Goal: Task Accomplishment & Management: Manage account settings

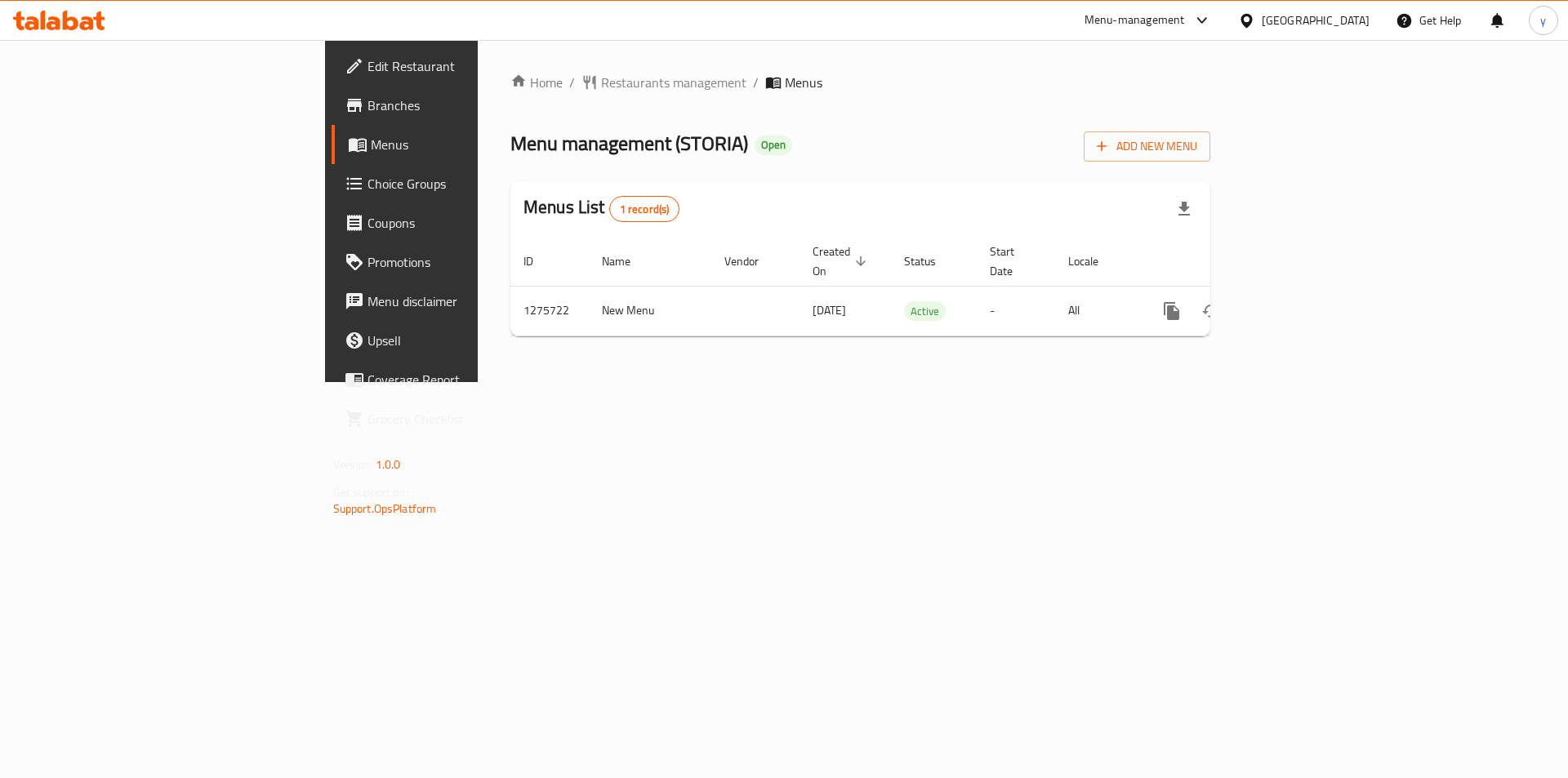
click at [367, 192] on span "Choice Groups" at bounding box center [470, 183] width 206 height 20
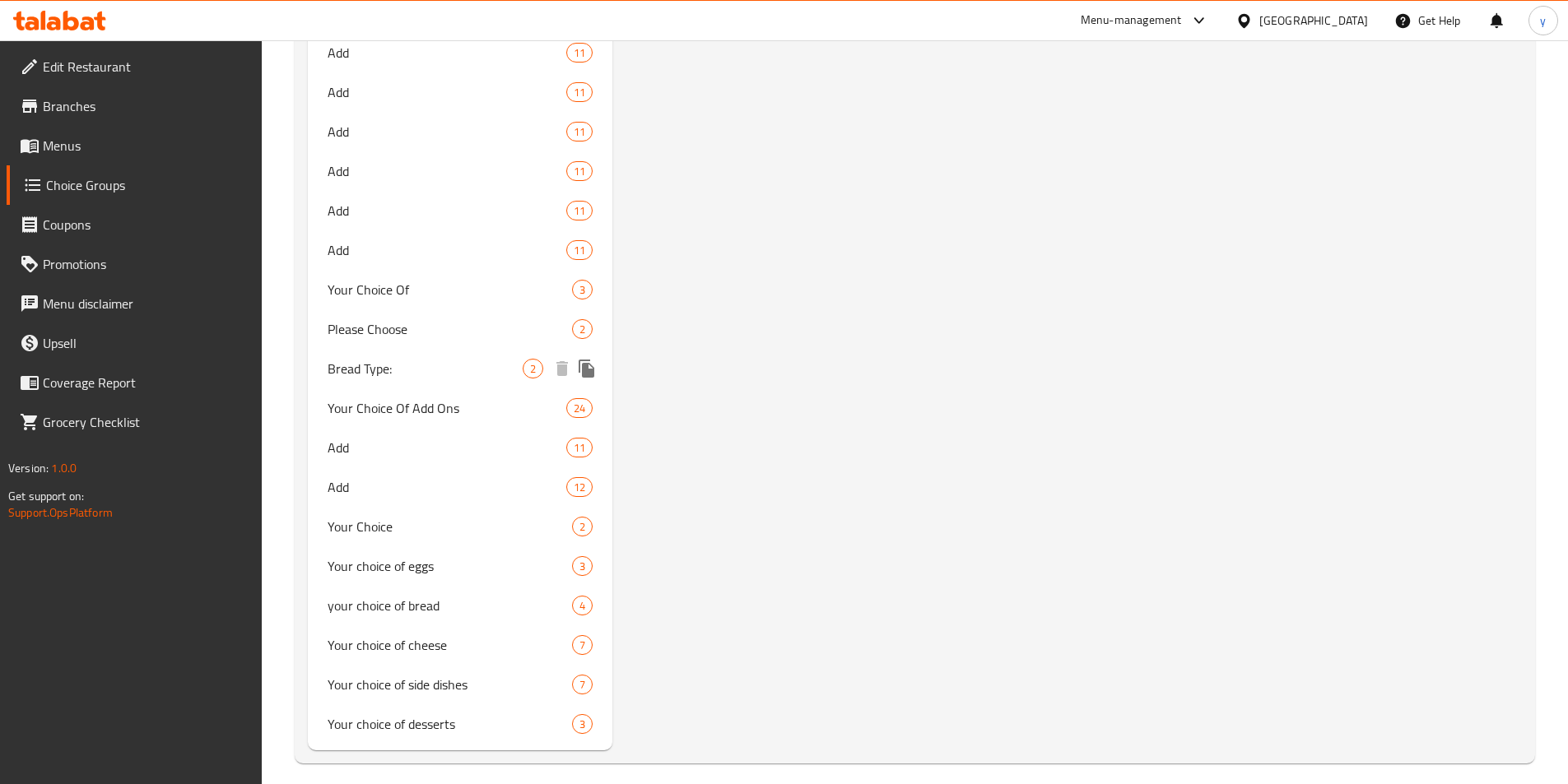
scroll to position [3702, 0]
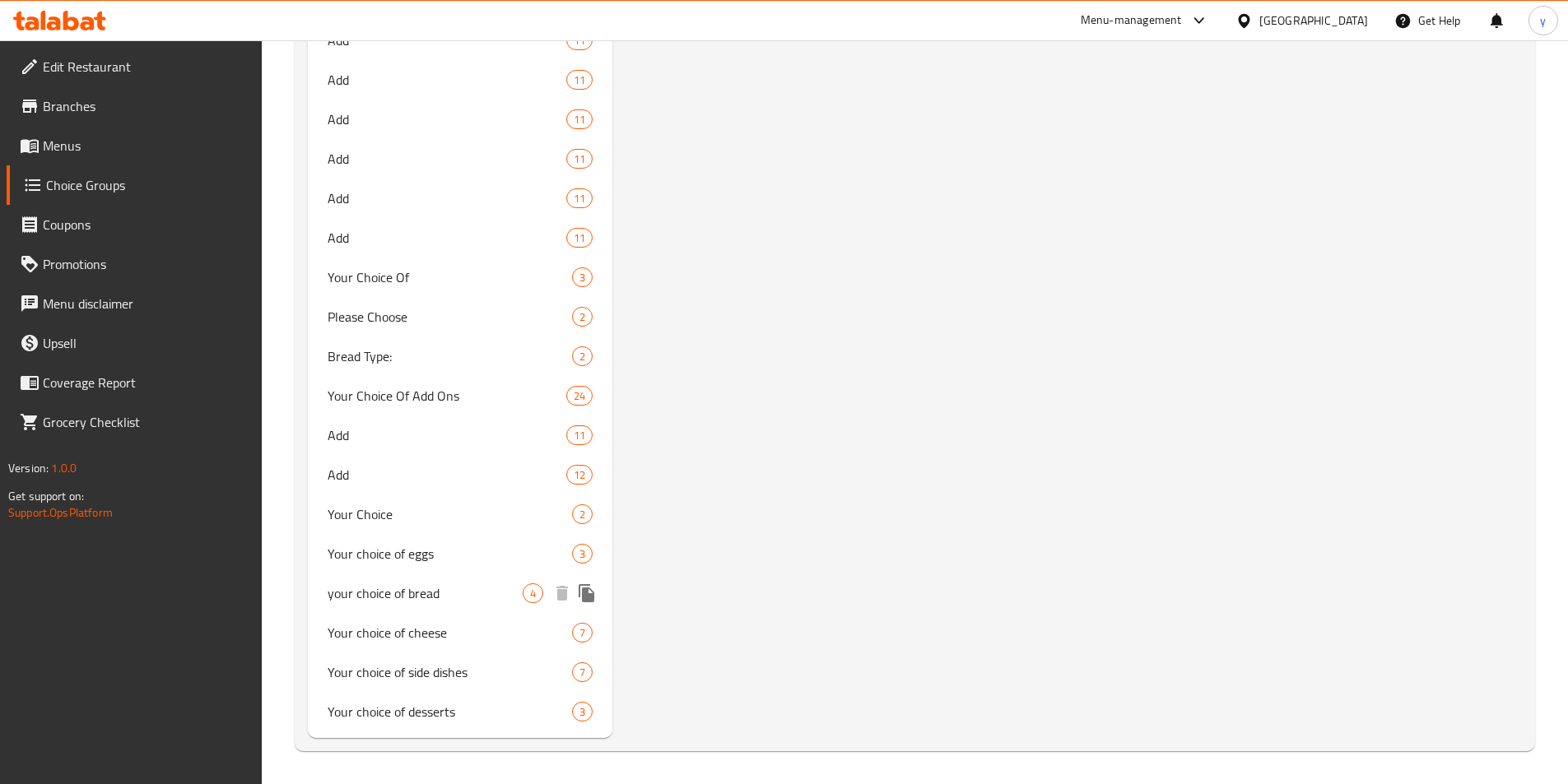
click at [416, 592] on span "your choice of bread" at bounding box center [426, 593] width 196 height 20
type input "your choice of bread"
type input "اختيارك من الخبز"
type input "0"
type input "2"
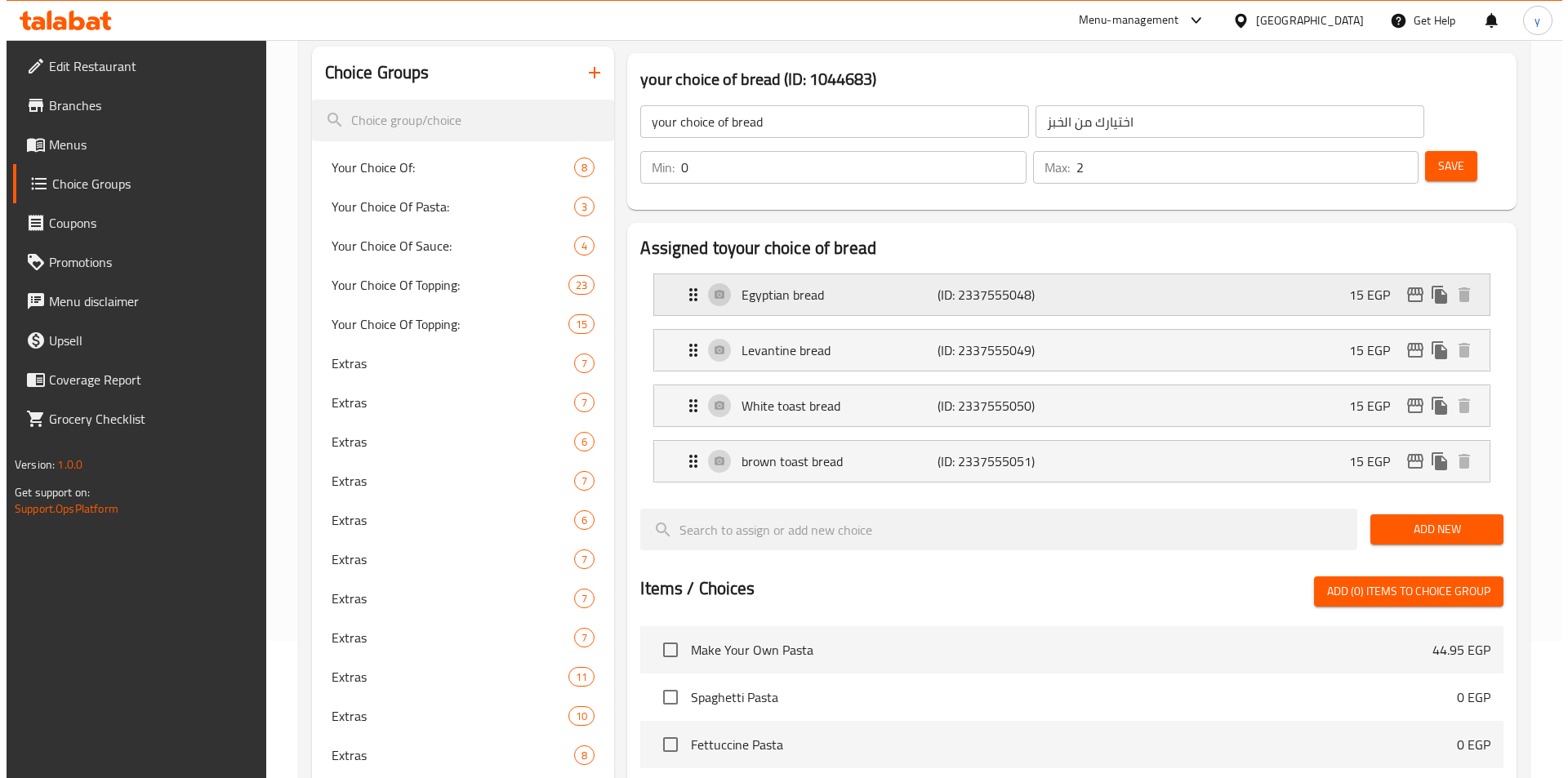
scroll to position [0, 0]
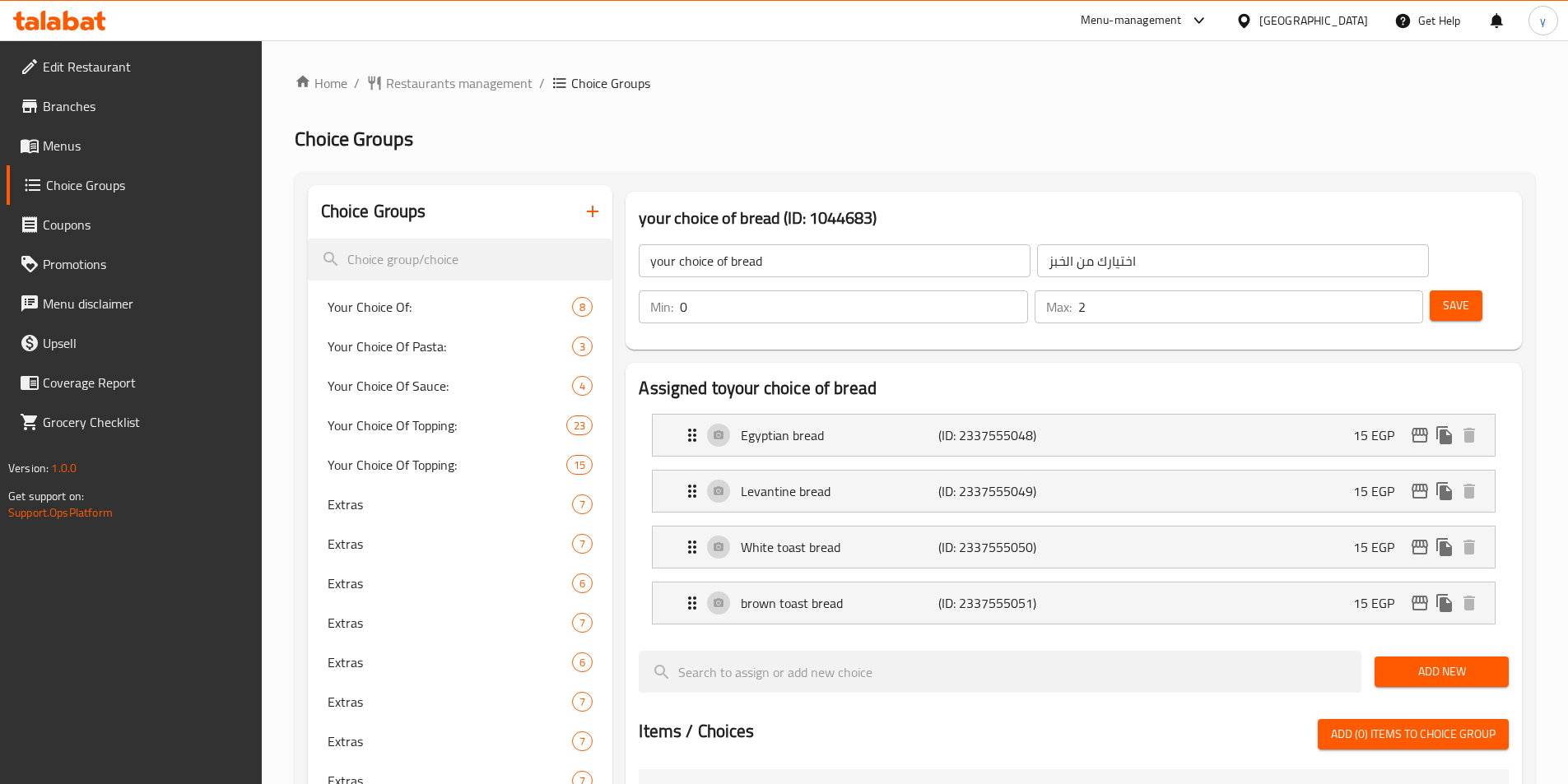
click at [998, 208] on h3 "your choice of bread (ID: 1044683)" at bounding box center [1074, 217] width 870 height 26
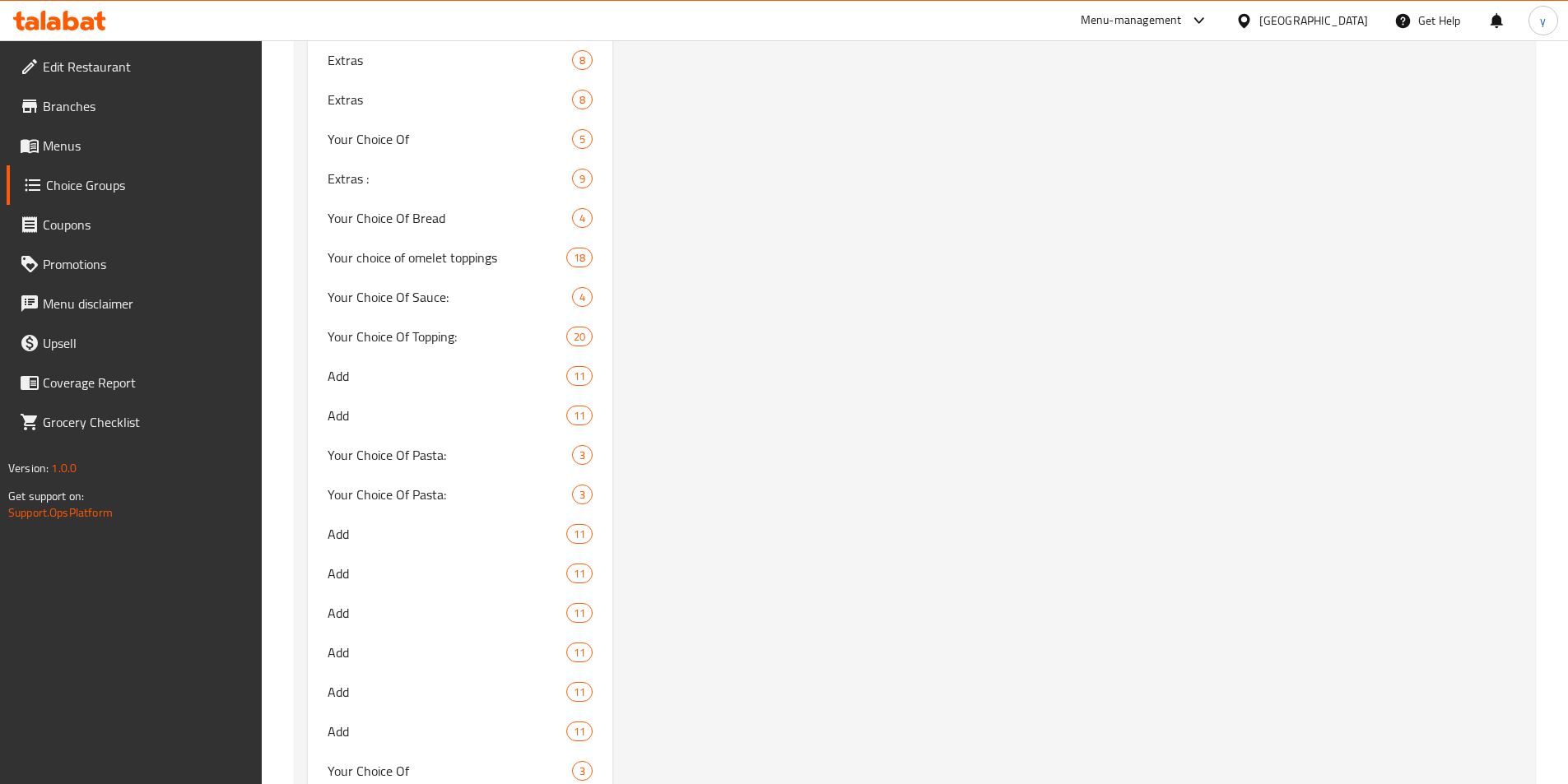
scroll to position [3126, 0]
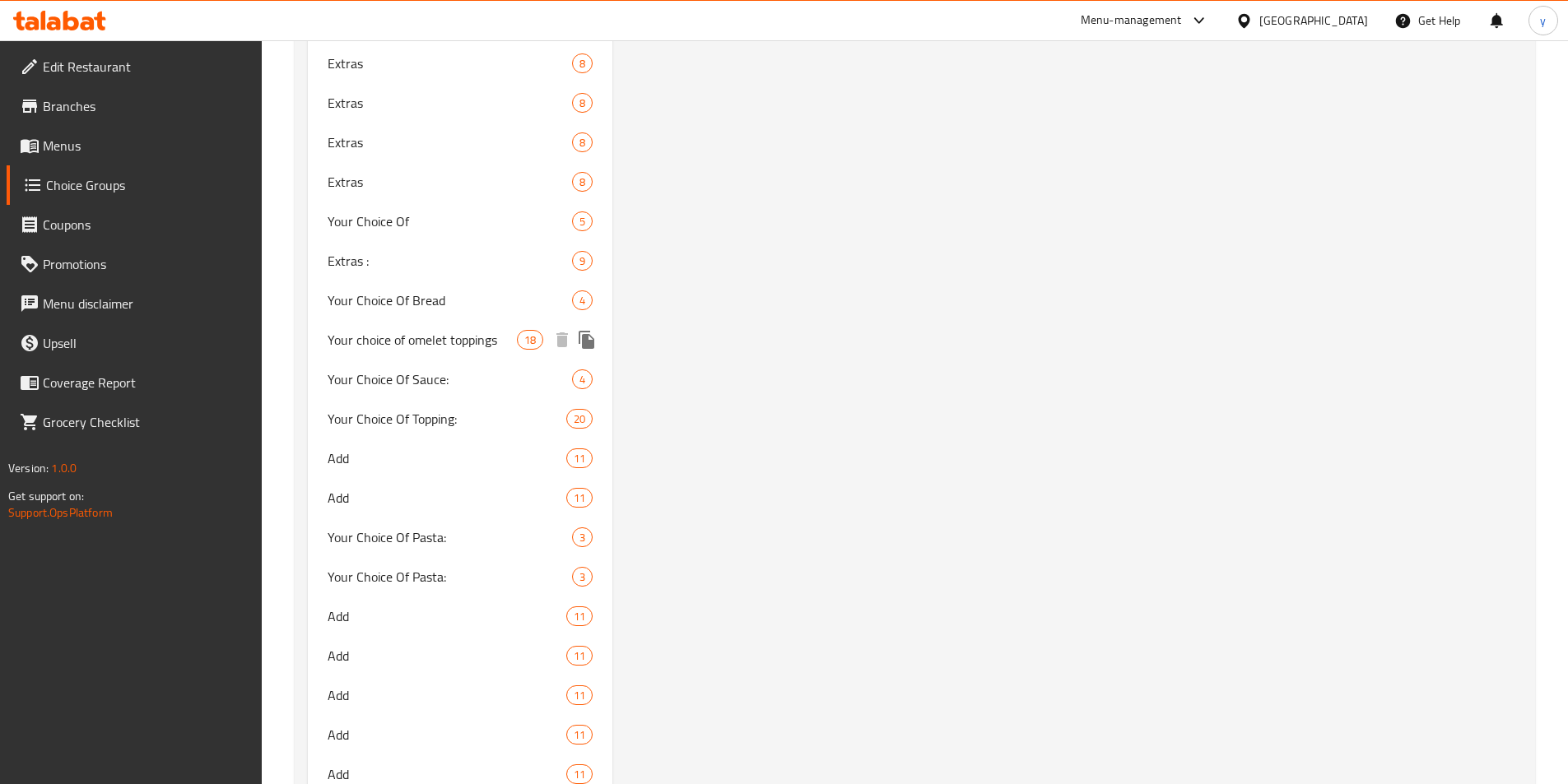
drag, startPoint x: 452, startPoint y: 340, endPoint x: 763, endPoint y: 437, distance: 325.8
click at [452, 340] on span "Your choice of omelet toppings" at bounding box center [422, 340] width 190 height 20
type input "Your choice of omelet toppings"
type input "اختيارك من الاضافات على الاومليت"
type input "18"
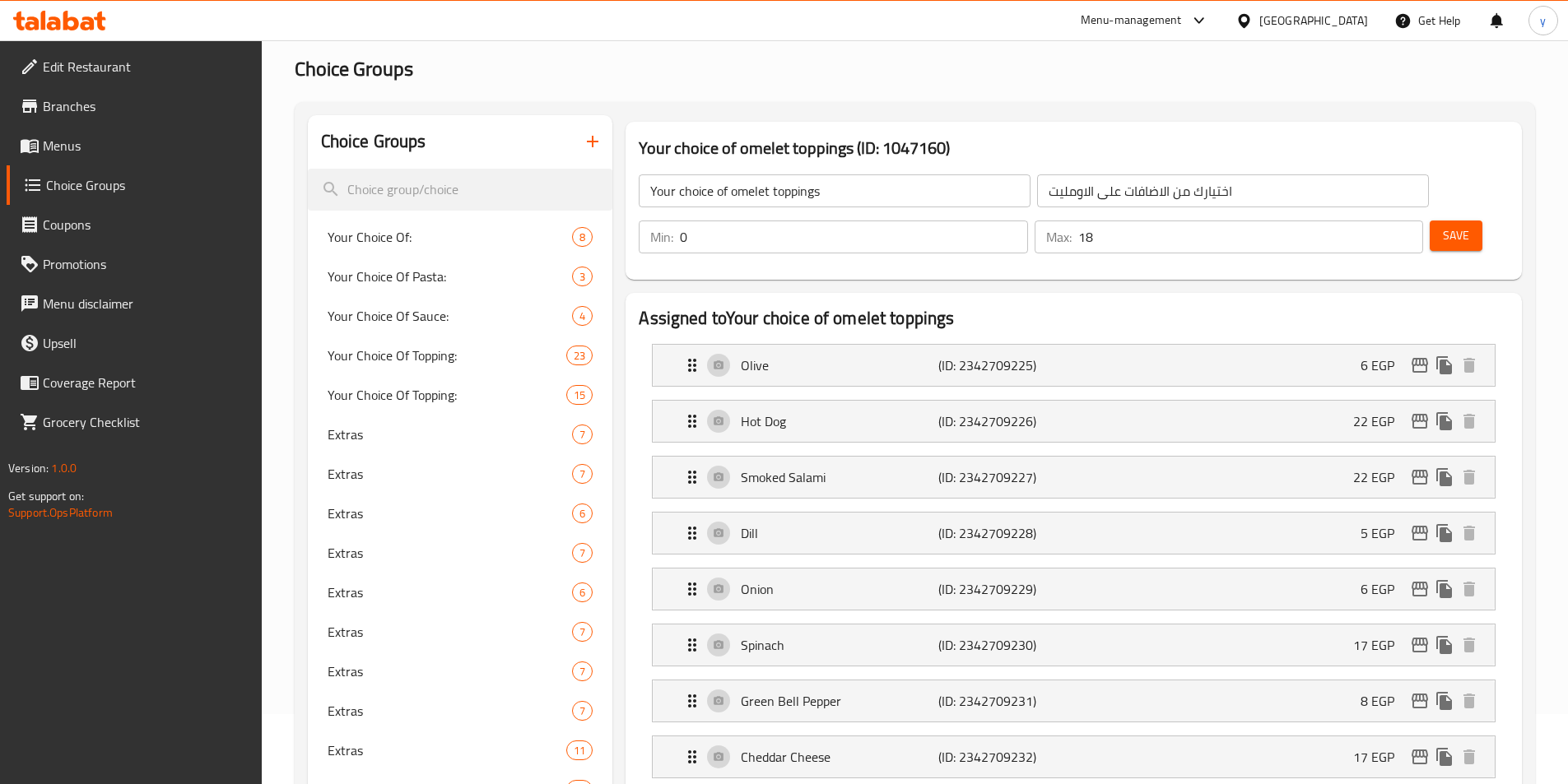
scroll to position [0, 0]
